Goal: Transaction & Acquisition: Purchase product/service

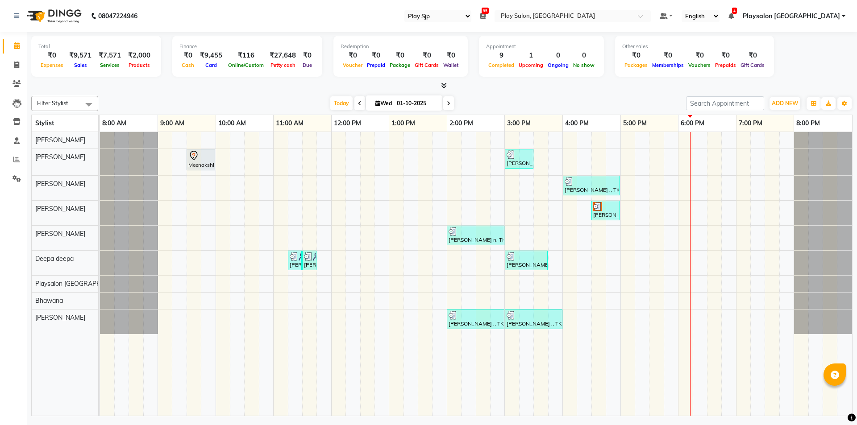
select select "94"
click at [701, 158] on div "Meenakshi, TK01, 09:30 AM-10:00 AM, Nail extension removal [PERSON_NAME] n, TK0…" at bounding box center [476, 274] width 752 height 284
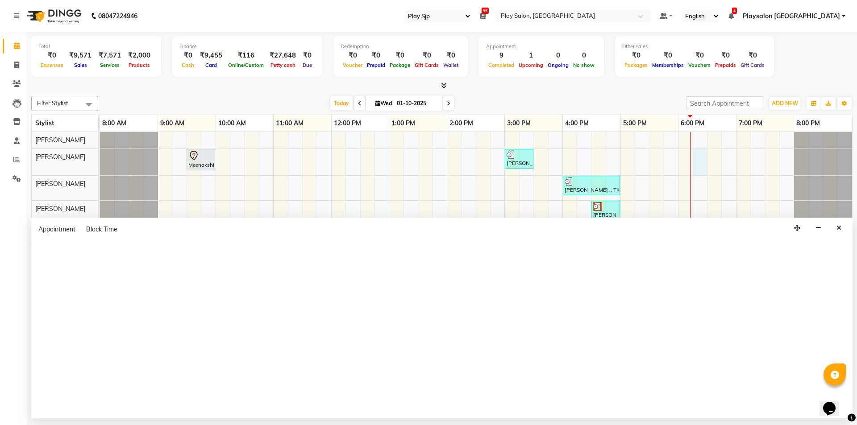
select select "80381"
select select "tentative"
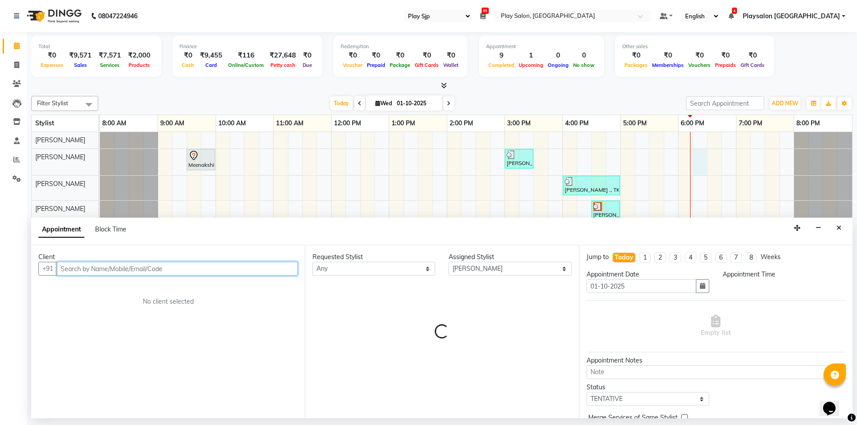
select select "1095"
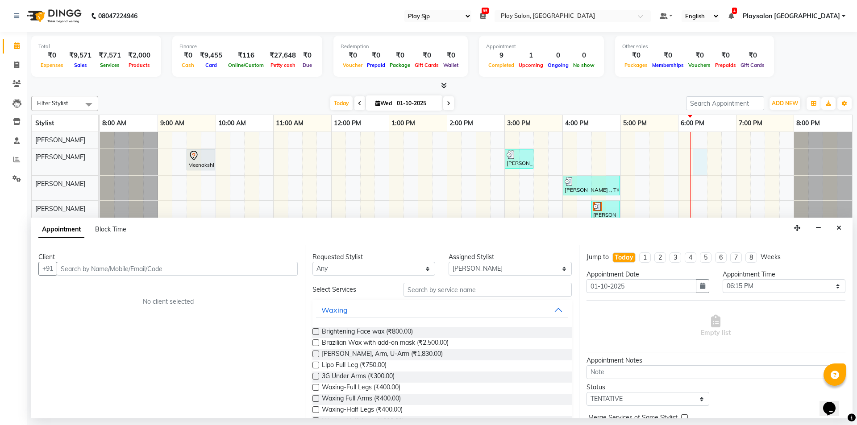
click at [469, 282] on div "Requested Stylist Any [PERSON_NAME] Lun Deepa [PERSON_NAME] Yimkhiung Mojesh [P…" at bounding box center [442, 331] width 274 height 173
click at [442, 287] on input "text" at bounding box center [487, 290] width 168 height 14
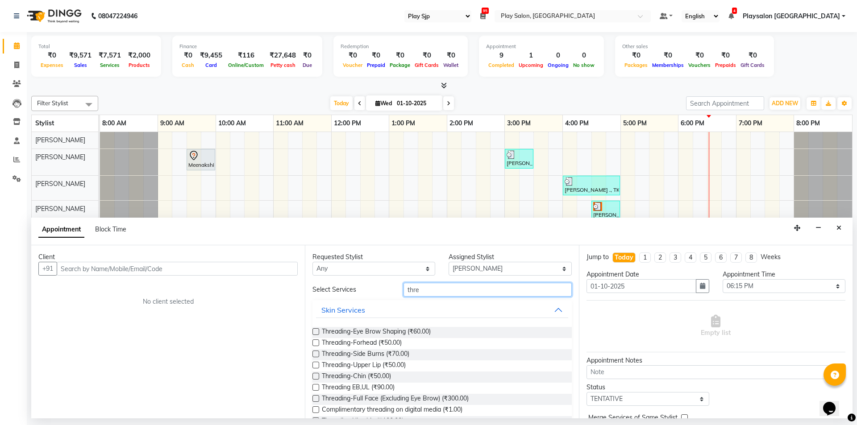
type input "thre"
click at [313, 330] on label at bounding box center [315, 331] width 7 height 7
click at [313, 330] on input "checkbox" at bounding box center [315, 333] width 6 height 6
click at [313, 330] on label at bounding box center [315, 331] width 7 height 7
click at [313, 330] on input "checkbox" at bounding box center [315, 333] width 6 height 6
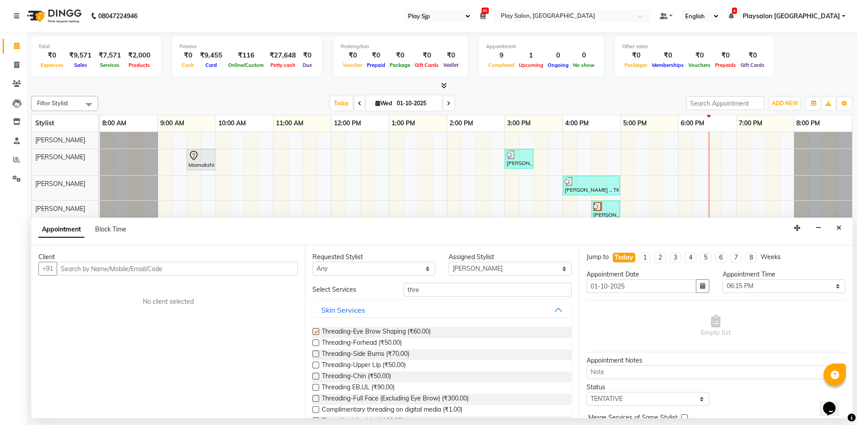
checkbox input "false"
click at [316, 365] on label at bounding box center [315, 365] width 7 height 7
click at [316, 365] on input "checkbox" at bounding box center [315, 366] width 6 height 6
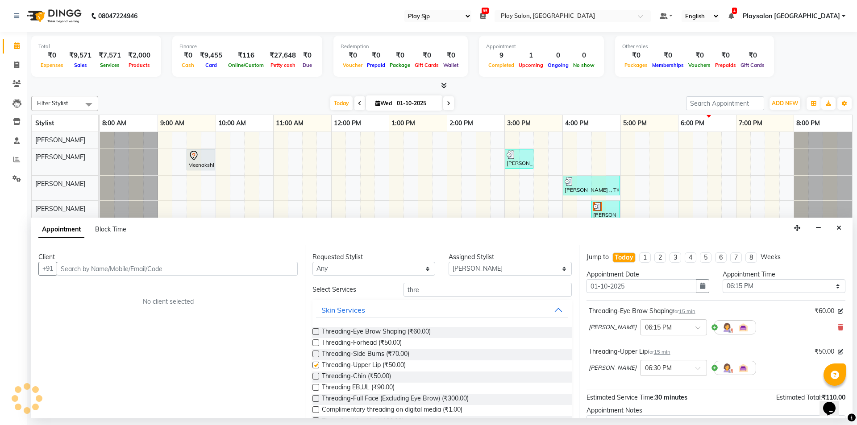
checkbox input "false"
click at [556, 270] on select "Select [PERSON_NAME] Lun Deepa [PERSON_NAME] Yimkhiung Mojesh [PERSON_NAME] Pla…" at bounding box center [510, 269] width 123 height 14
click at [420, 289] on input "thre" at bounding box center [487, 290] width 168 height 14
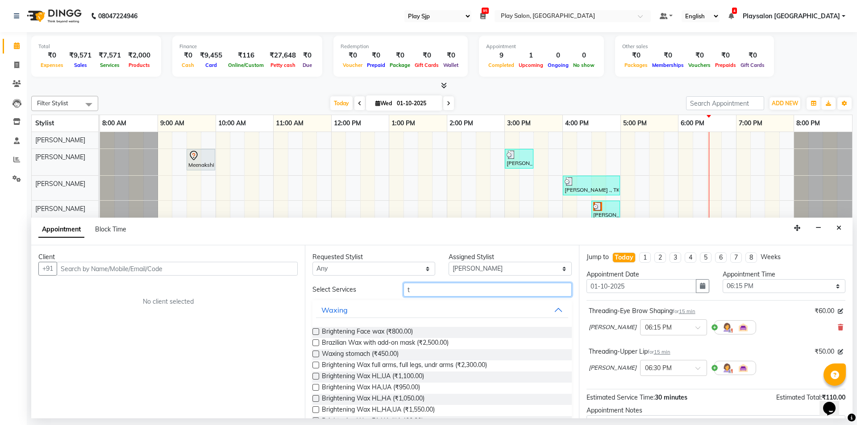
type input "t"
click at [558, 269] on select "Select [PERSON_NAME] Lun Deepa [PERSON_NAME] Yimkhiung Mojesh [PERSON_NAME] Pla…" at bounding box center [510, 269] width 123 height 14
select select "80384"
click at [449, 262] on select "Select [PERSON_NAME] Lun Deepa [PERSON_NAME] Yimkhiung Mojesh [PERSON_NAME] Pla…" at bounding box center [510, 269] width 123 height 14
click at [410, 291] on input "t" at bounding box center [487, 290] width 168 height 14
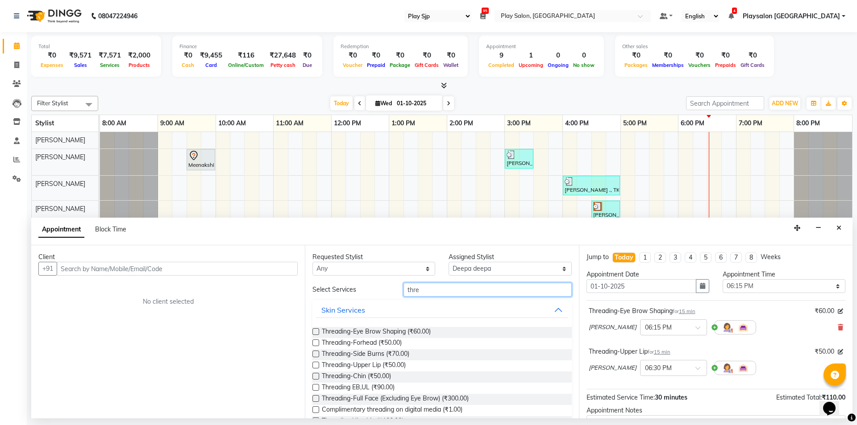
type input "thre"
click at [317, 331] on label at bounding box center [315, 331] width 7 height 7
click at [317, 331] on input "checkbox" at bounding box center [315, 333] width 6 height 6
checkbox input "false"
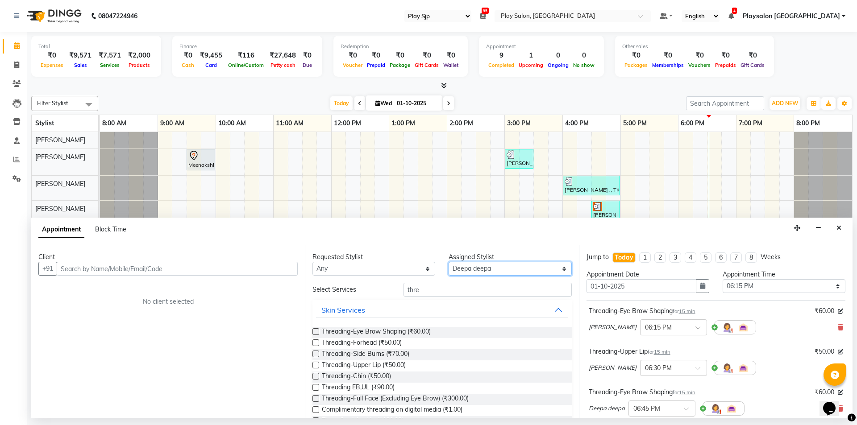
click at [557, 269] on select "Select [PERSON_NAME] Lun Deepa [PERSON_NAME] Yimkhiung Mojesh [PERSON_NAME] Pla…" at bounding box center [510, 269] width 123 height 14
select select "80387"
click at [449, 262] on select "Select [PERSON_NAME] Lun Deepa [PERSON_NAME] Yimkhiung Mojesh [PERSON_NAME] Pla…" at bounding box center [510, 269] width 123 height 14
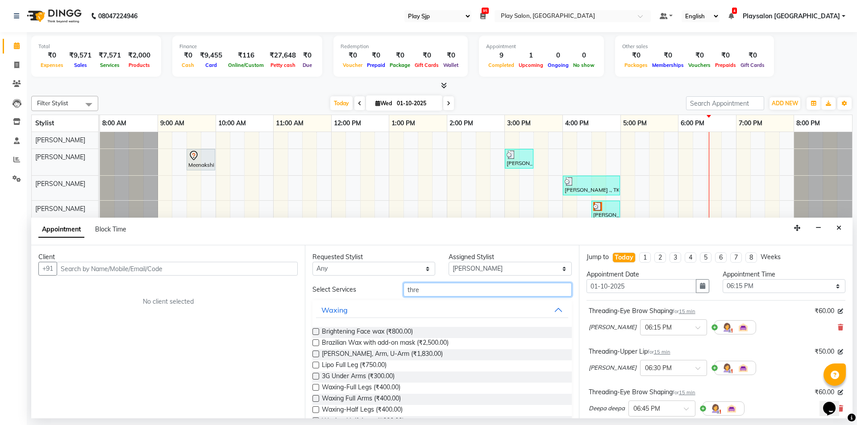
click at [438, 290] on input "thre" at bounding box center [487, 290] width 168 height 14
type input "t"
type input "thre"
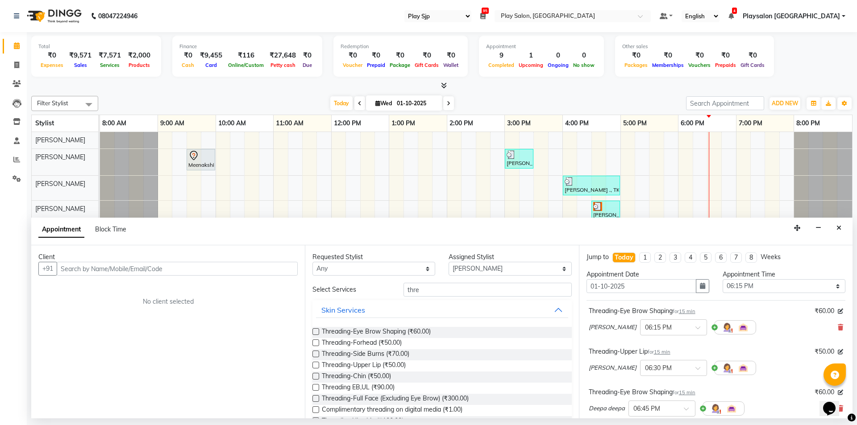
click at [314, 329] on label at bounding box center [315, 331] width 7 height 7
click at [314, 330] on input "checkbox" at bounding box center [315, 333] width 6 height 6
checkbox input "false"
click at [315, 363] on label at bounding box center [315, 365] width 7 height 7
click at [315, 363] on input "checkbox" at bounding box center [315, 366] width 6 height 6
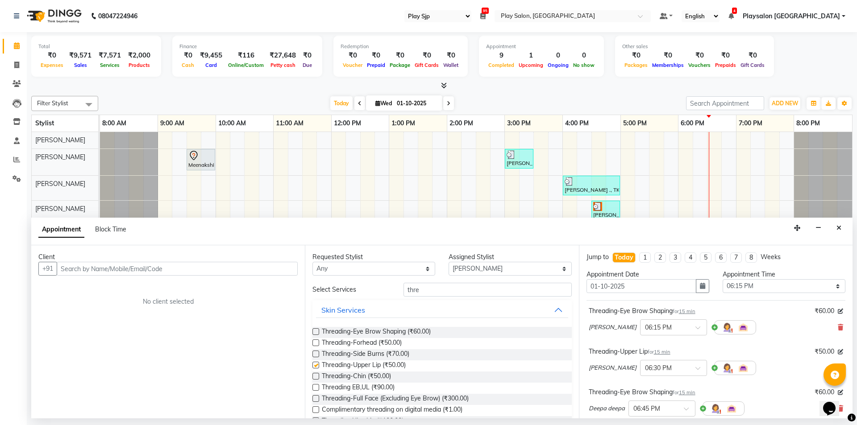
checkbox input "false"
click at [122, 268] on input "text" at bounding box center [177, 269] width 241 height 14
type input "8173905327"
click at [270, 269] on span "Add Client" at bounding box center [279, 269] width 30 height 8
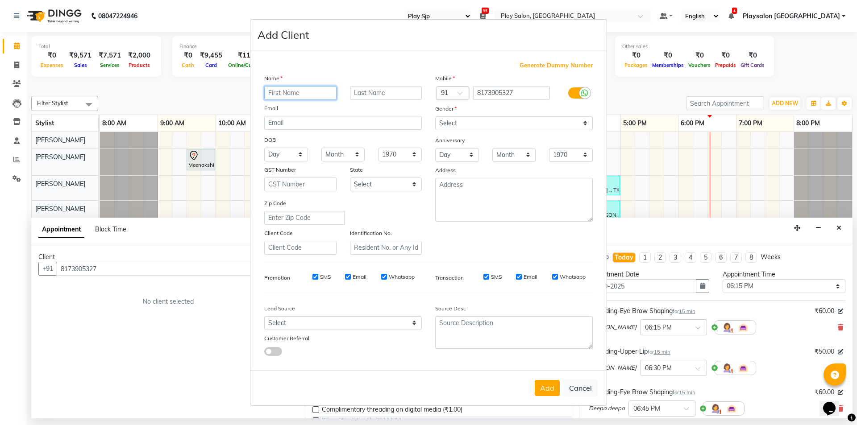
click at [296, 94] on input "text" at bounding box center [300, 93] width 72 height 14
type input "rachita"
click at [386, 91] on input "text" at bounding box center [386, 93] width 72 height 14
type input "g"
click at [585, 124] on select "Select [DEMOGRAPHIC_DATA] [DEMOGRAPHIC_DATA] Other Prefer Not To Say" at bounding box center [514, 123] width 158 height 14
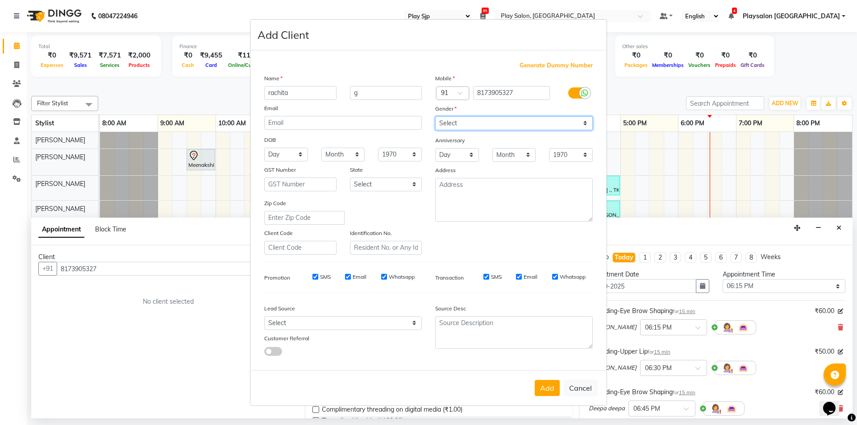
select select "[DEMOGRAPHIC_DATA]"
click at [435, 116] on select "Select [DEMOGRAPHIC_DATA] [DEMOGRAPHIC_DATA] Other Prefer Not To Say" at bounding box center [514, 123] width 158 height 14
click at [546, 383] on button "Add" at bounding box center [547, 388] width 25 height 16
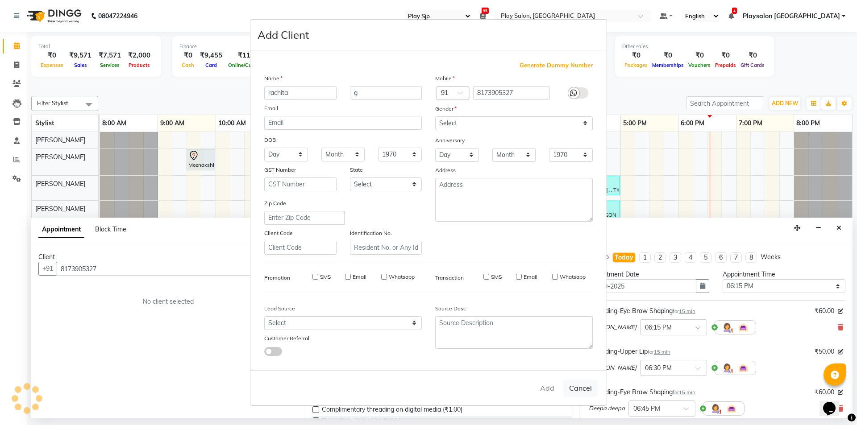
select select
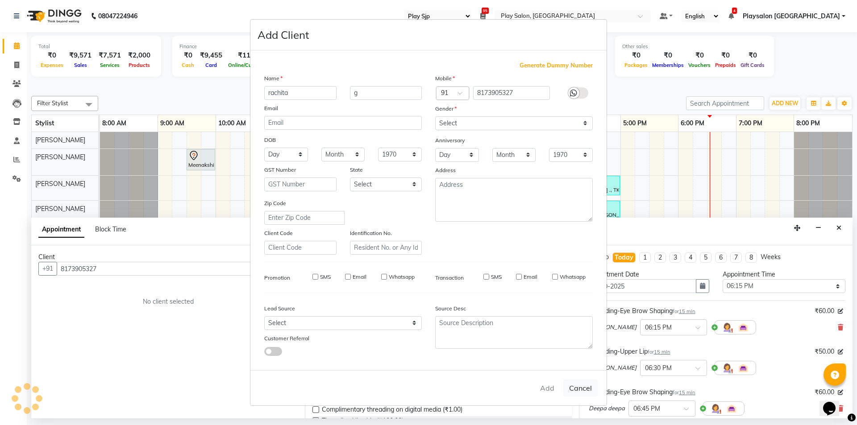
select select
checkbox input "false"
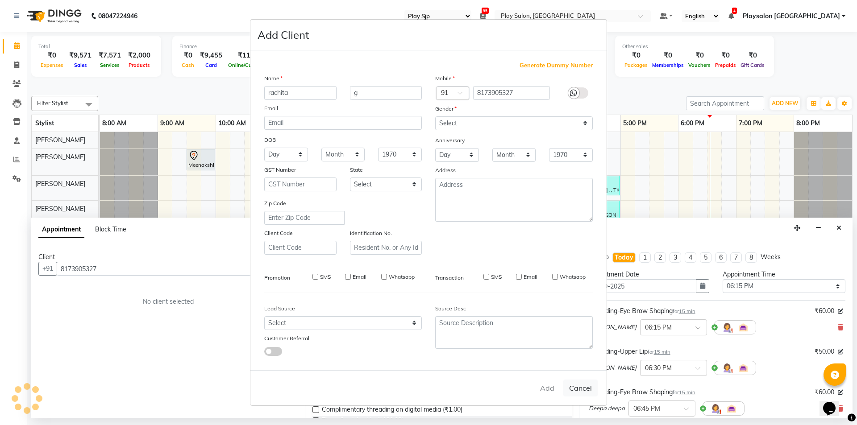
checkbox input "false"
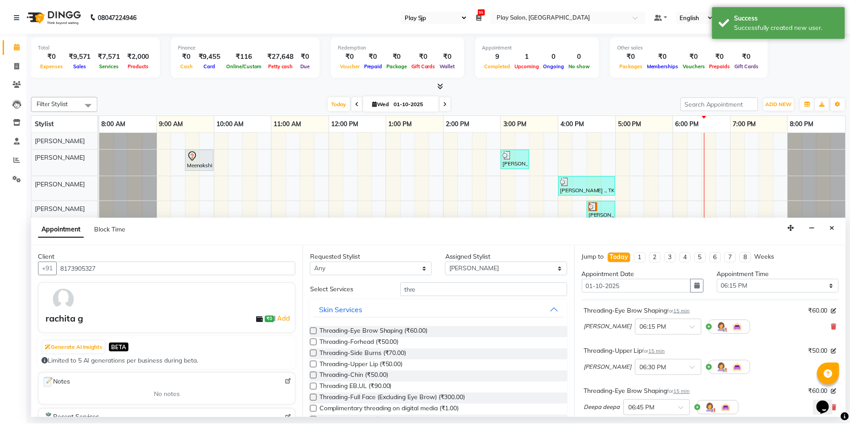
scroll to position [216, 0]
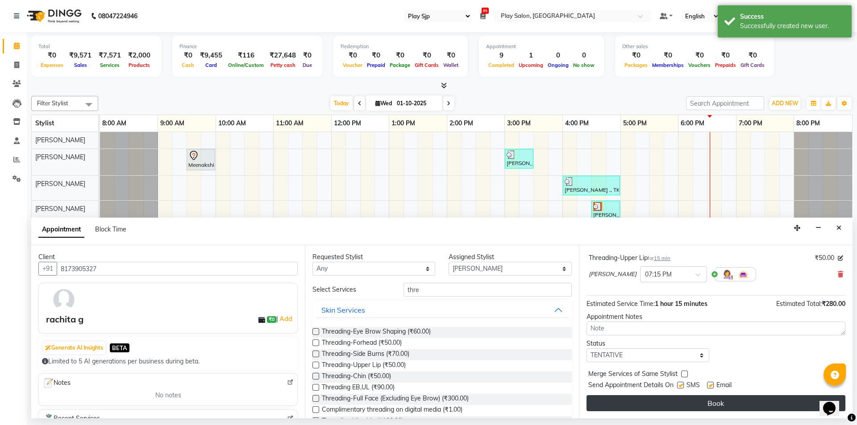
click at [728, 399] on button "Book" at bounding box center [715, 403] width 259 height 16
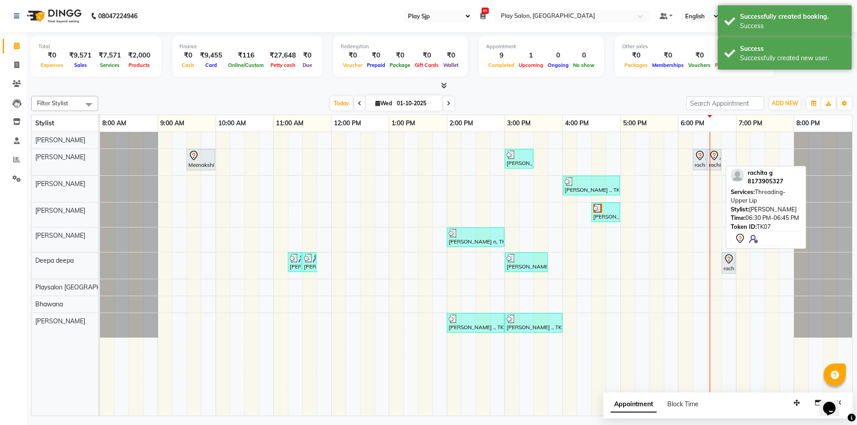
click at [715, 156] on icon at bounding box center [714, 155] width 3 height 4
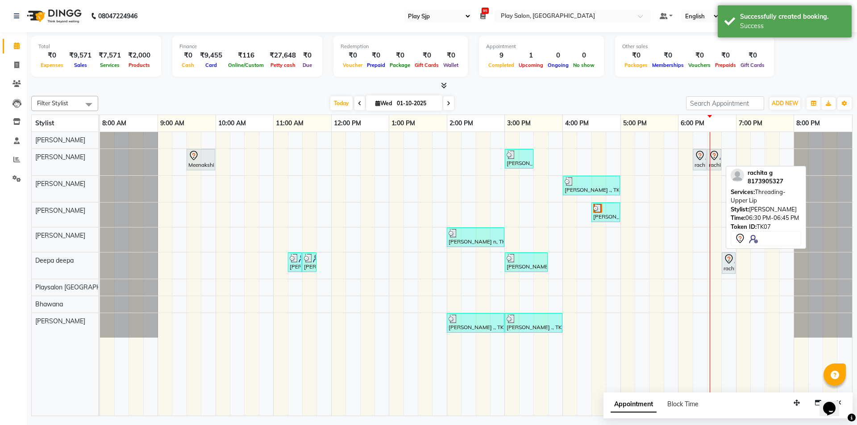
click at [715, 156] on icon at bounding box center [714, 155] width 3 height 4
select select "7"
click at [715, 156] on icon at bounding box center [714, 155] width 3 height 4
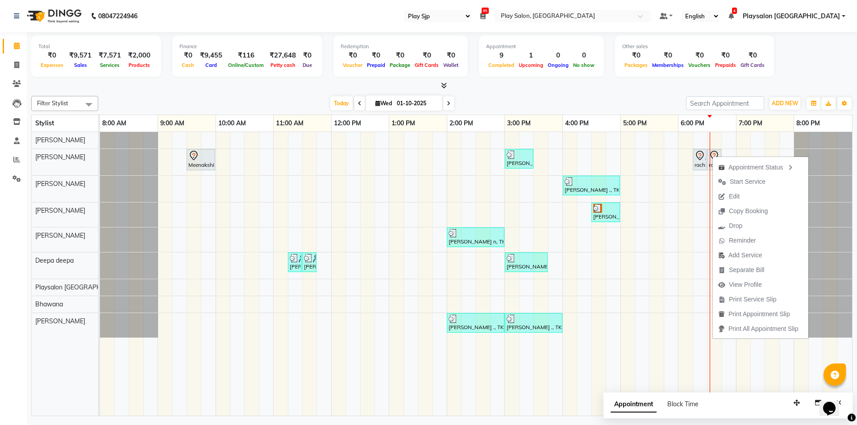
click at [712, 156] on div "Appointment Status Start Service Edit Copy Booking Drop Reminder Add Service Se…" at bounding box center [760, 247] width 96 height 183
click at [700, 152] on icon at bounding box center [699, 155] width 11 height 11
select select "7"
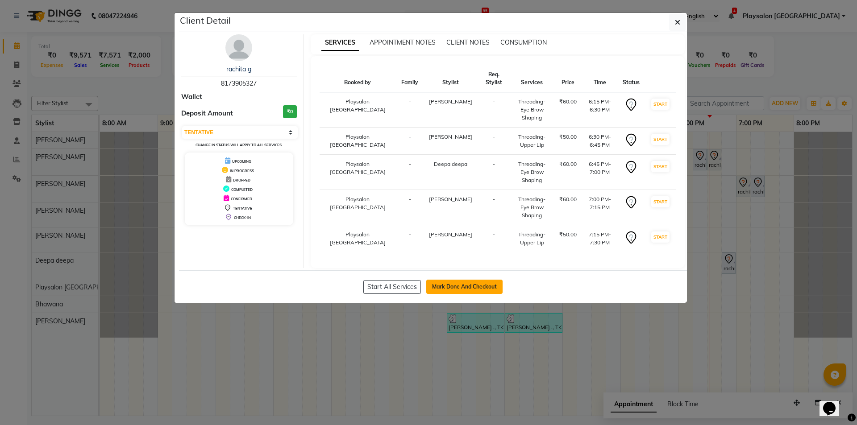
click at [461, 280] on button "Mark Done And Checkout" at bounding box center [464, 287] width 76 height 14
select select "service"
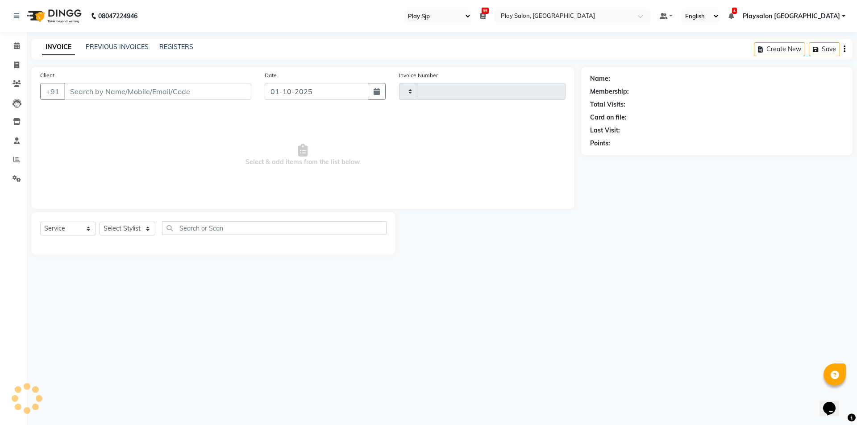
type input "0816"
select select "8308"
select select "product"
select select "80387"
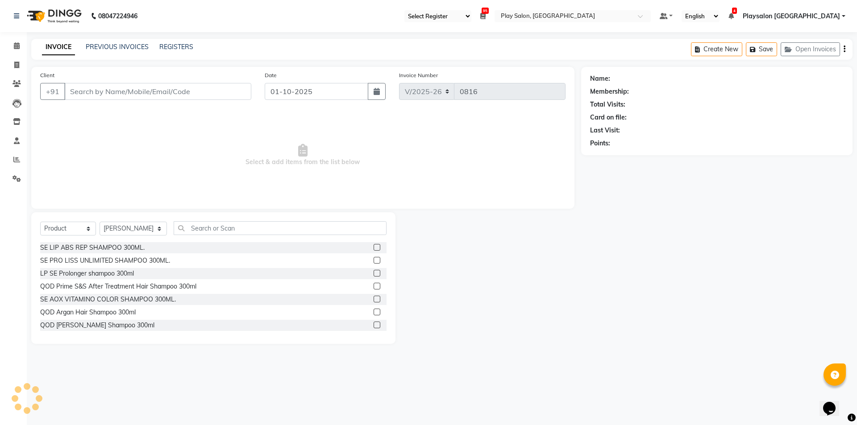
type input "8173905327"
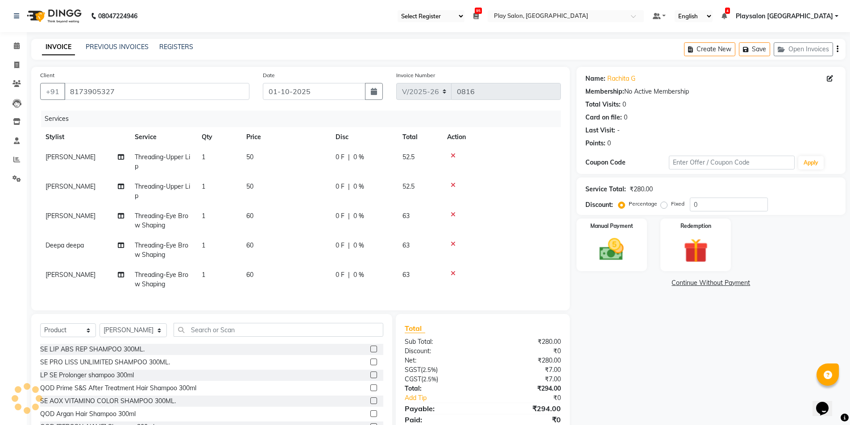
scroll to position [41, 0]
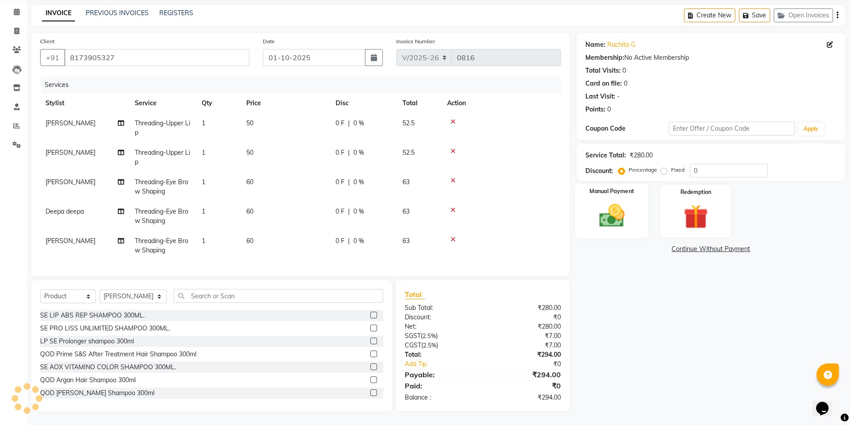
click at [601, 211] on img at bounding box center [611, 215] width 41 height 29
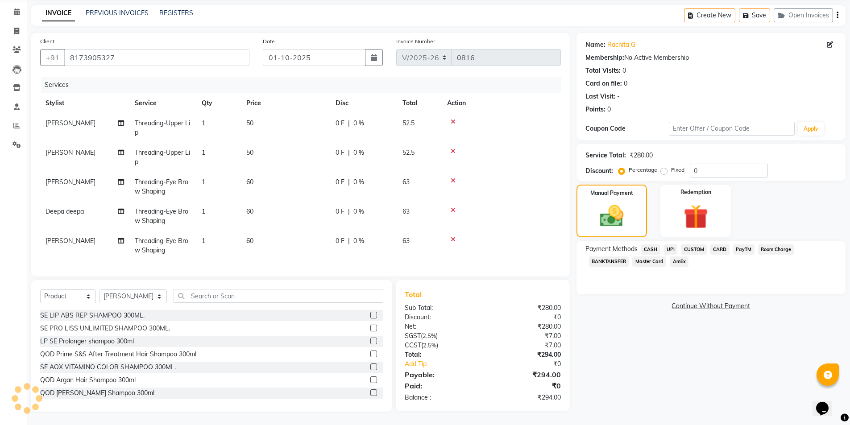
click at [670, 245] on span "UPI" at bounding box center [671, 250] width 14 height 10
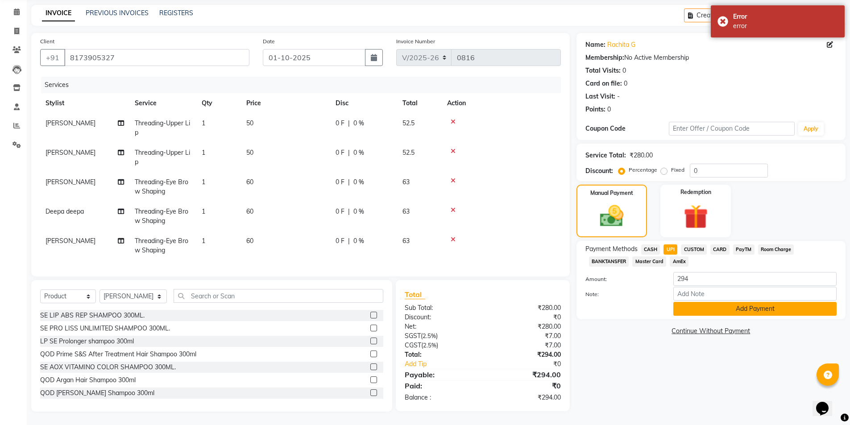
click at [720, 302] on button "Add Payment" at bounding box center [755, 309] width 163 height 14
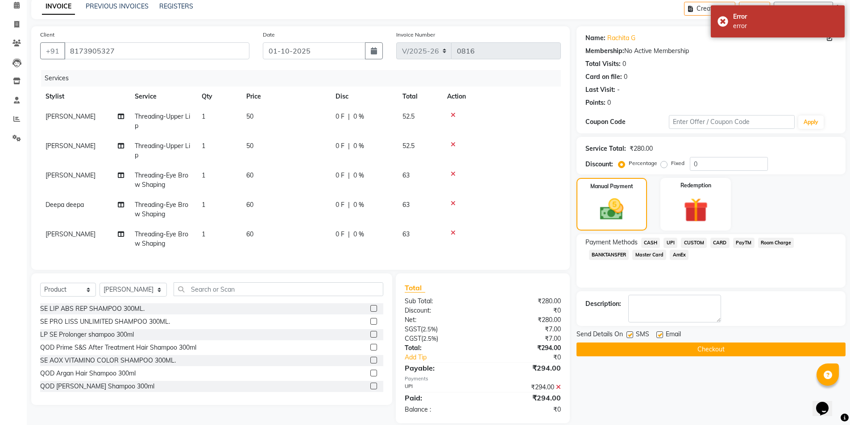
click at [629, 336] on label at bounding box center [630, 335] width 7 height 7
click at [629, 336] on input "checkbox" at bounding box center [630, 336] width 6 height 6
checkbox input "false"
click at [659, 334] on label at bounding box center [660, 335] width 7 height 7
click at [659, 334] on input "checkbox" at bounding box center [660, 336] width 6 height 6
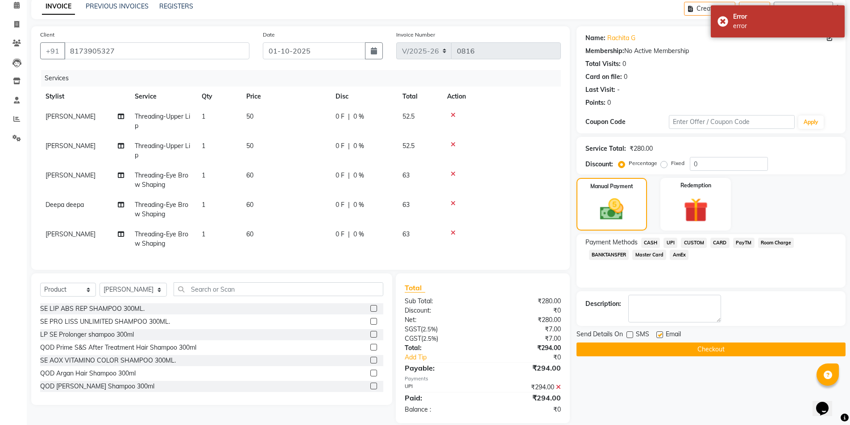
checkbox input "false"
click at [713, 351] on button "Checkout" at bounding box center [711, 350] width 269 height 14
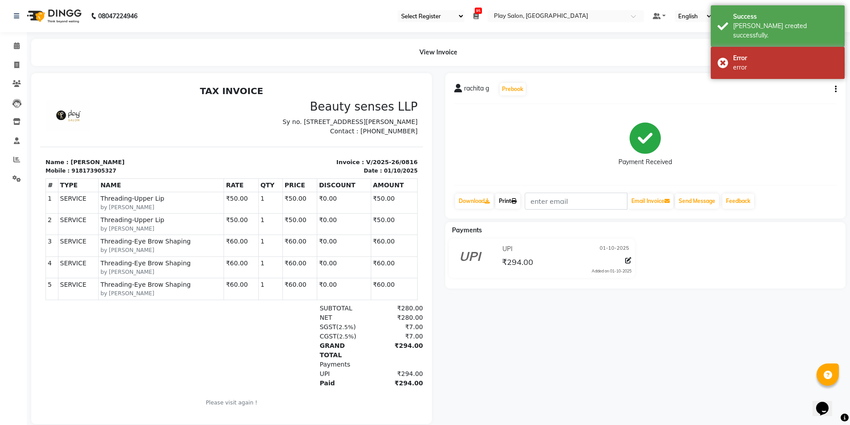
click at [511, 200] on link "Print" at bounding box center [507, 201] width 25 height 15
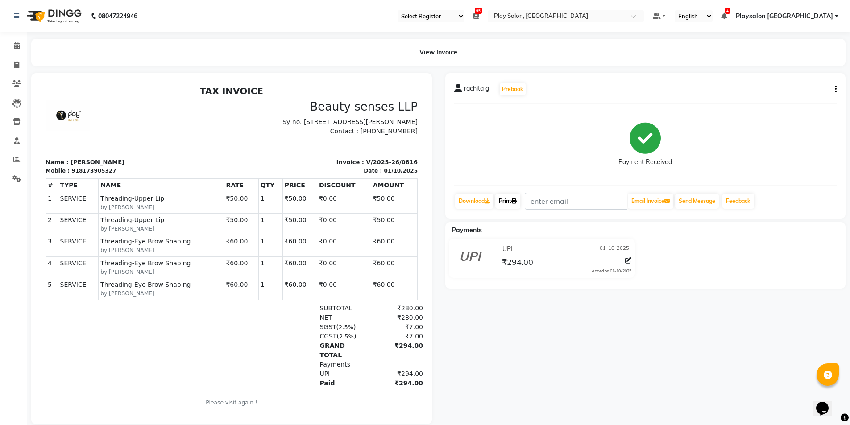
click at [508, 200] on link "Print" at bounding box center [507, 201] width 25 height 15
click at [18, 44] on icon at bounding box center [17, 45] width 6 height 7
